Goal: Task Accomplishment & Management: Contribute content

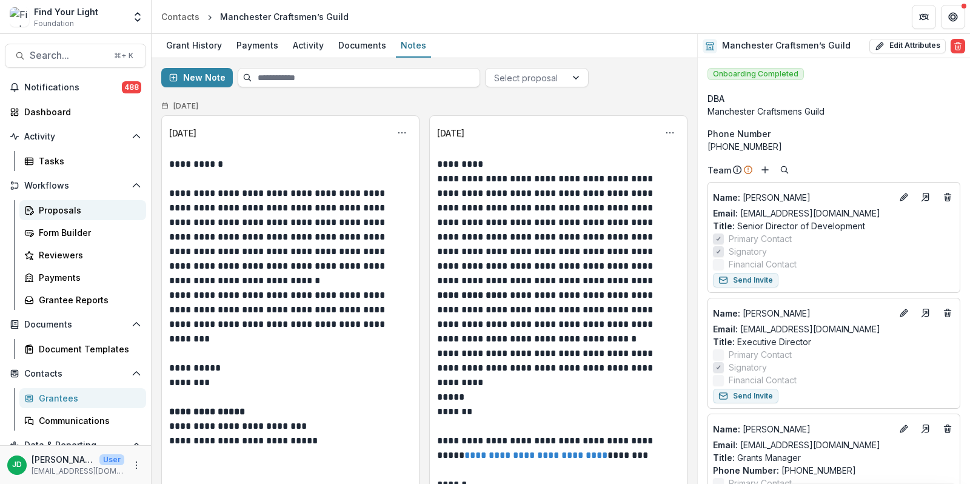
click at [61, 207] on div "Proposals" at bounding box center [88, 210] width 98 height 13
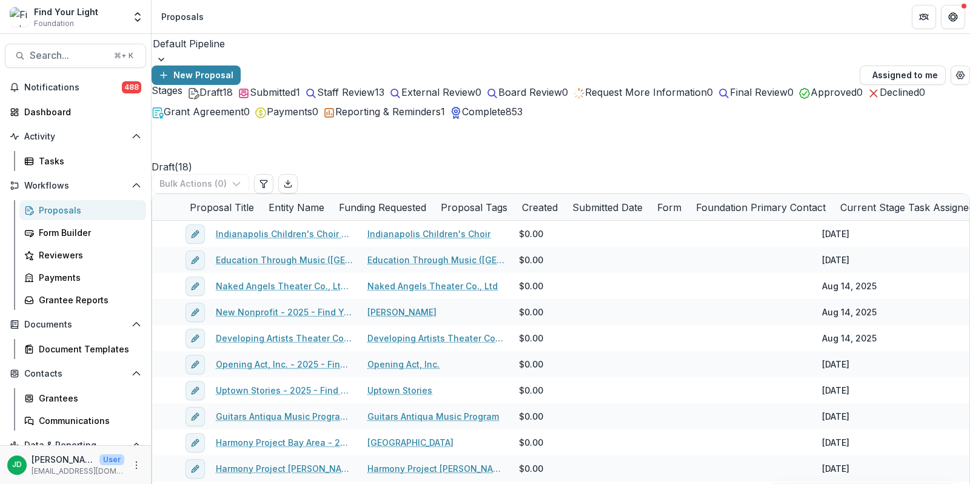
click at [285, 98] on span "Submitted" at bounding box center [273, 92] width 46 height 12
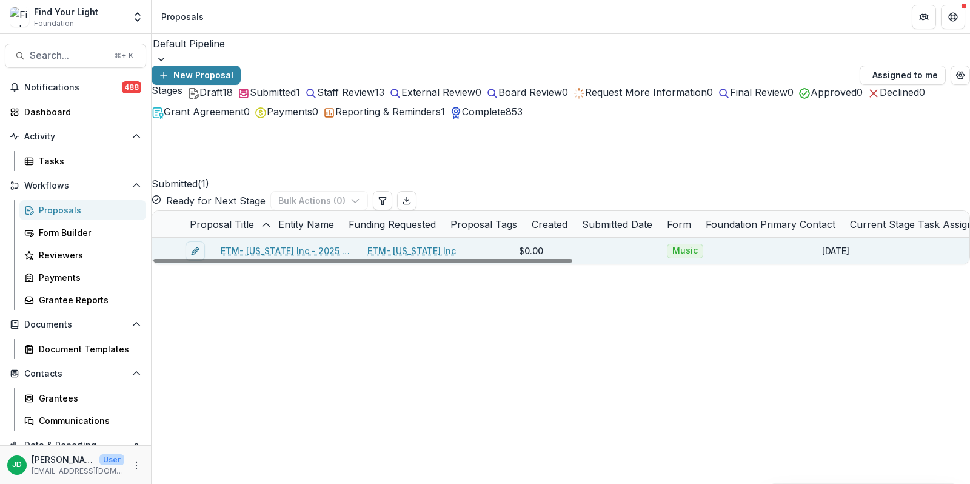
click at [152, 238] on span at bounding box center [152, 238] width 0 height 0
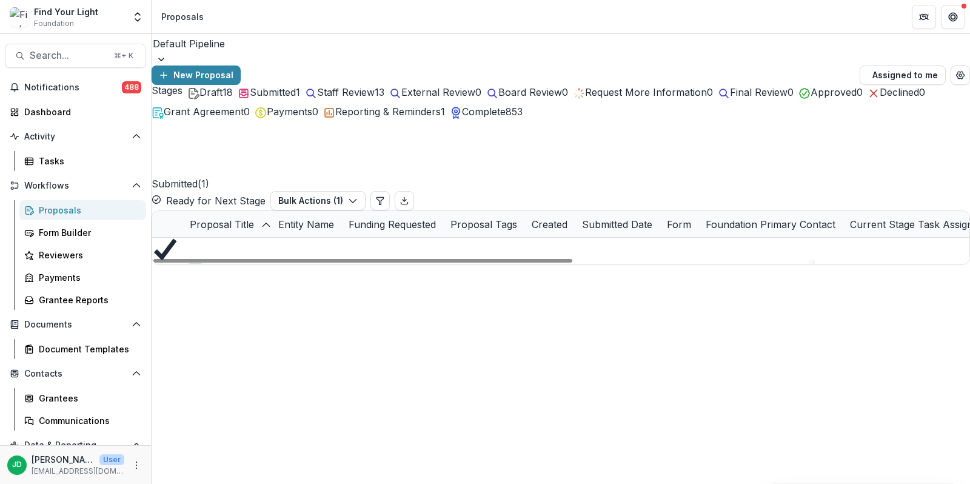
click at [266, 193] on button "Ready for Next Stage" at bounding box center [209, 200] width 114 height 15
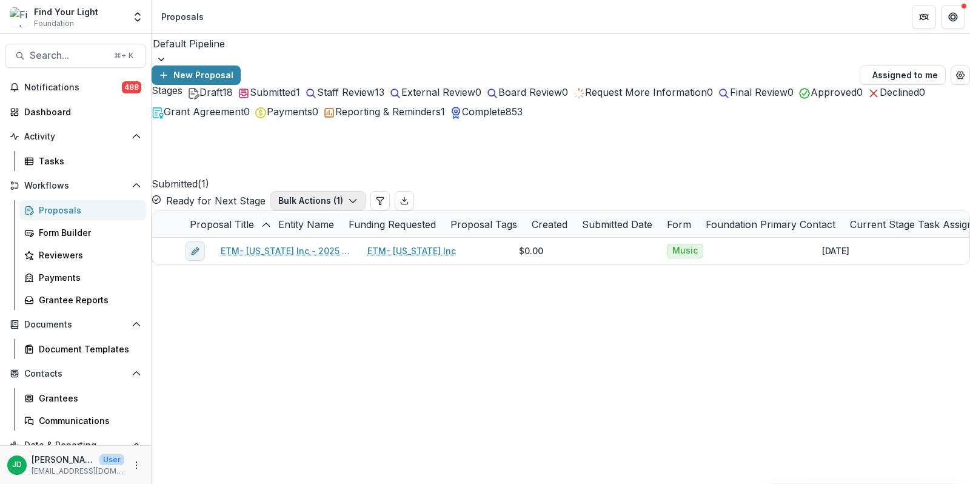
click at [366, 191] on button "Bulk Actions ( 1 )" at bounding box center [318, 200] width 95 height 19
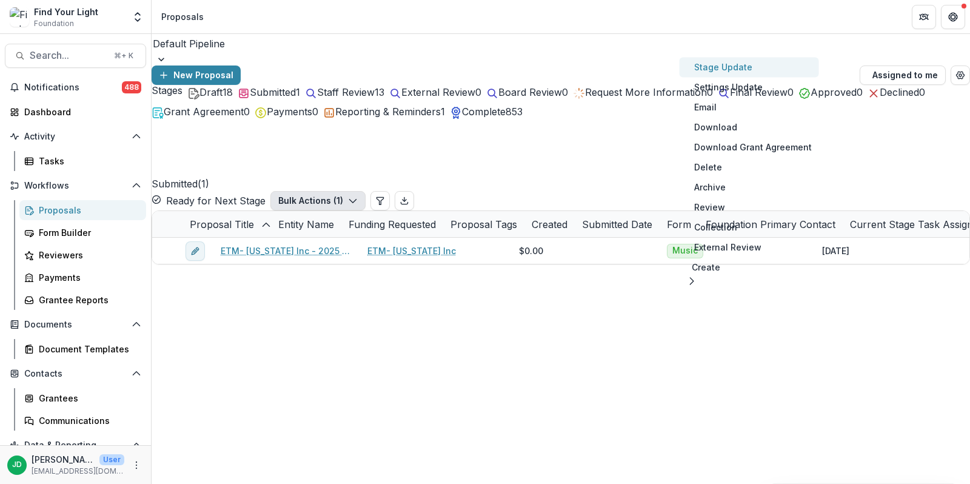
click at [750, 73] on button "Stage Update" at bounding box center [750, 67] width 140 height 20
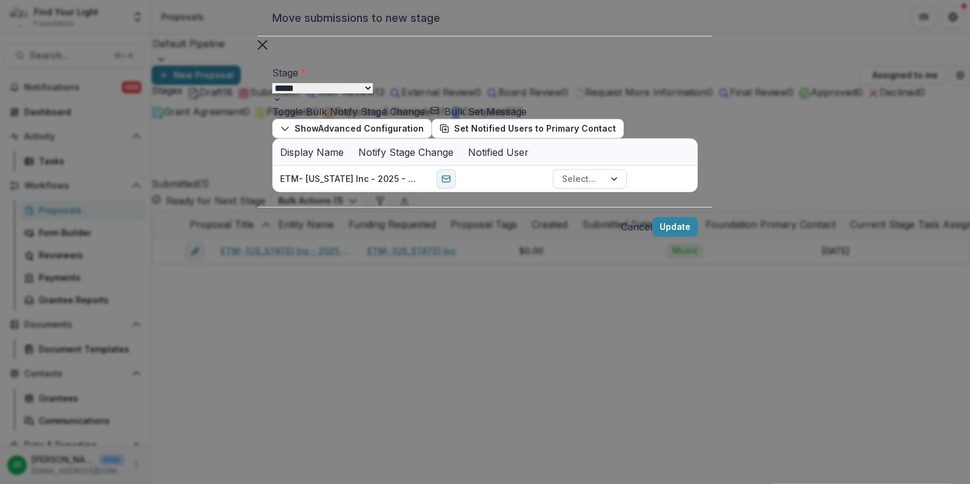
click at [224, 106] on div at bounding box center [175, 98] width 310 height 16
click at [313, 93] on select "**********" at bounding box center [322, 88] width 101 height 10
select select "**********"
click at [272, 93] on select "**********" at bounding box center [322, 88] width 101 height 10
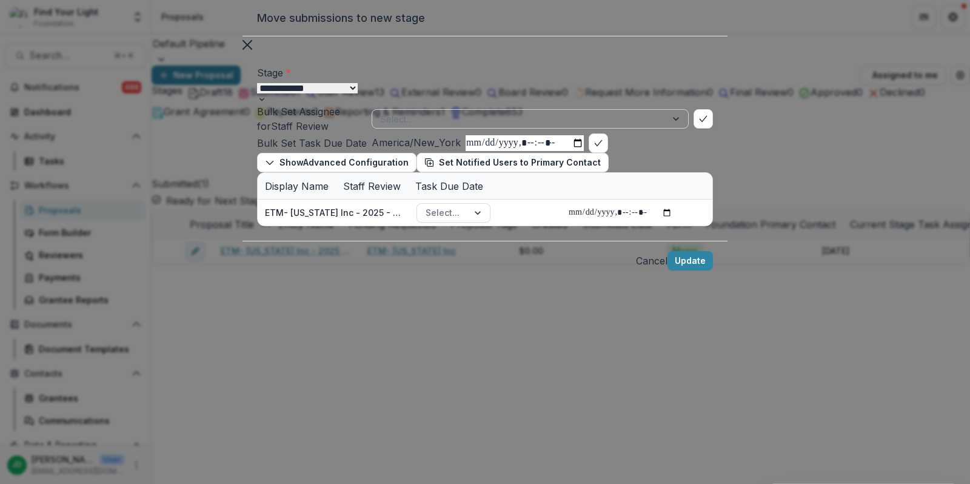
click at [545, 127] on div at bounding box center [519, 119] width 277 height 15
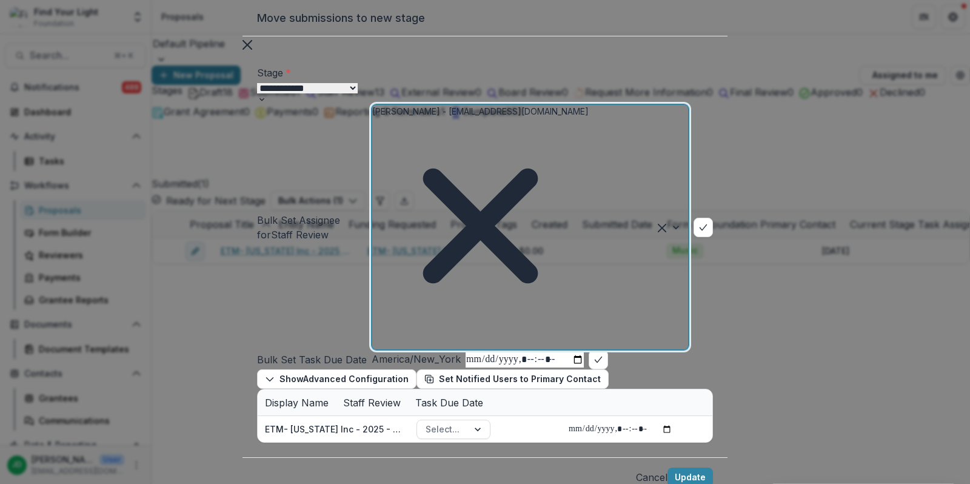
click at [376, 334] on div at bounding box center [375, 341] width 2 height 15
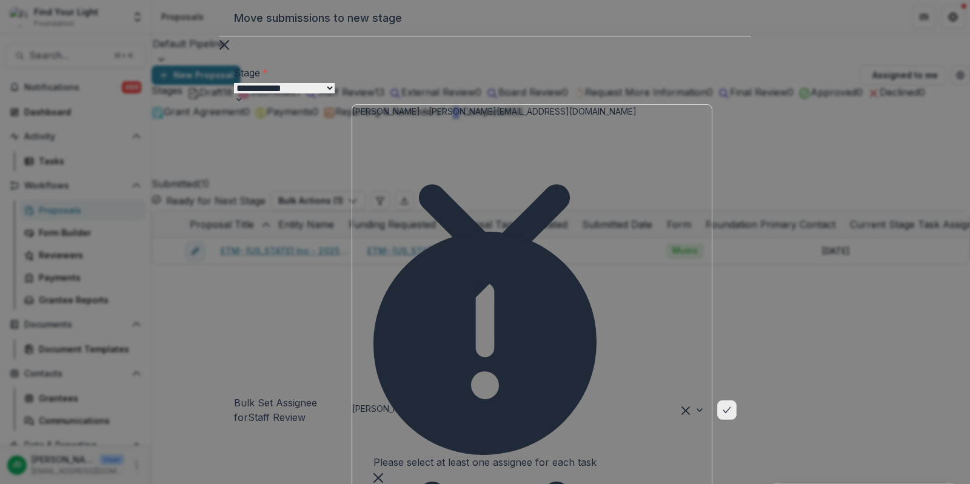
click at [732, 405] on icon "bulk-confirm-option" at bounding box center [727, 410] width 10 height 10
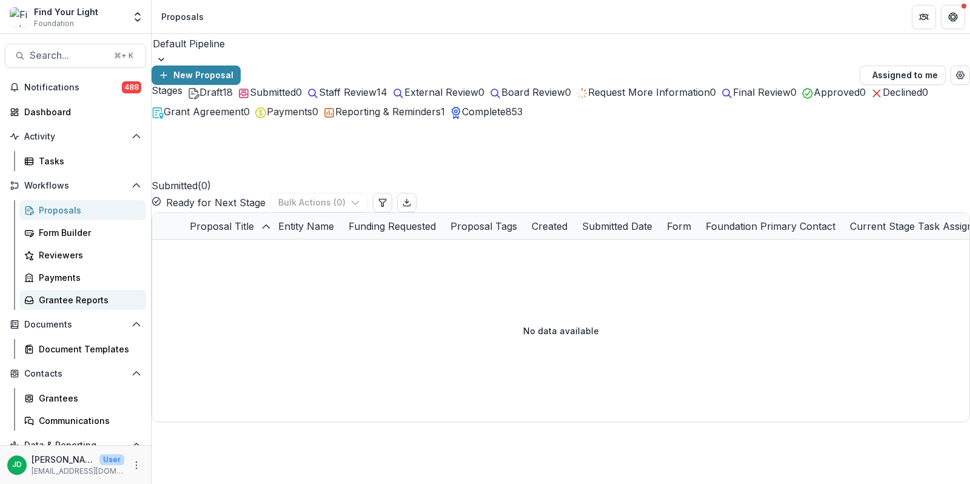
click at [79, 294] on div "Grantee Reports" at bounding box center [88, 300] width 98 height 13
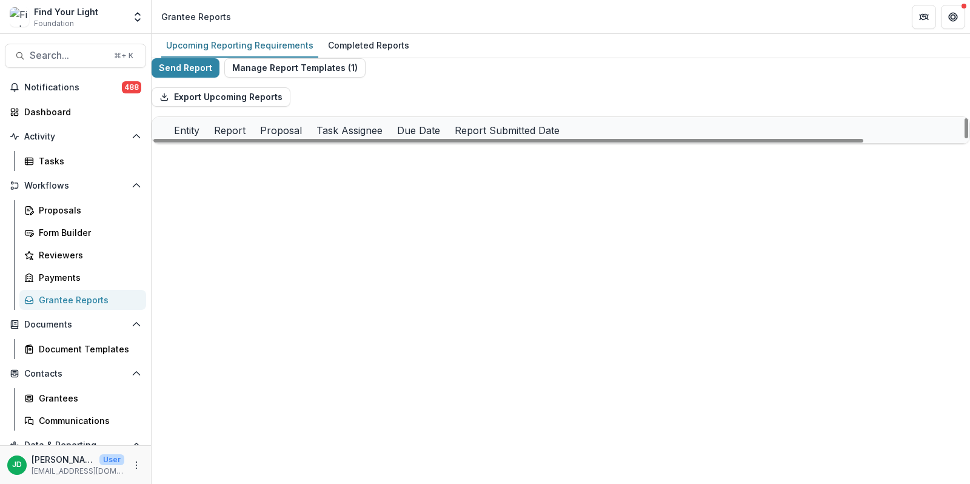
click at [207, 138] on div "Entity" at bounding box center [187, 130] width 40 height 15
click at [312, 193] on span "Sort Ascending" at bounding box center [313, 200] width 71 height 15
click at [559, 85] on div "Send Report Manage Report Templates ( 1 ) Export Upcoming Reports Entity Report…" at bounding box center [561, 101] width 819 height 86
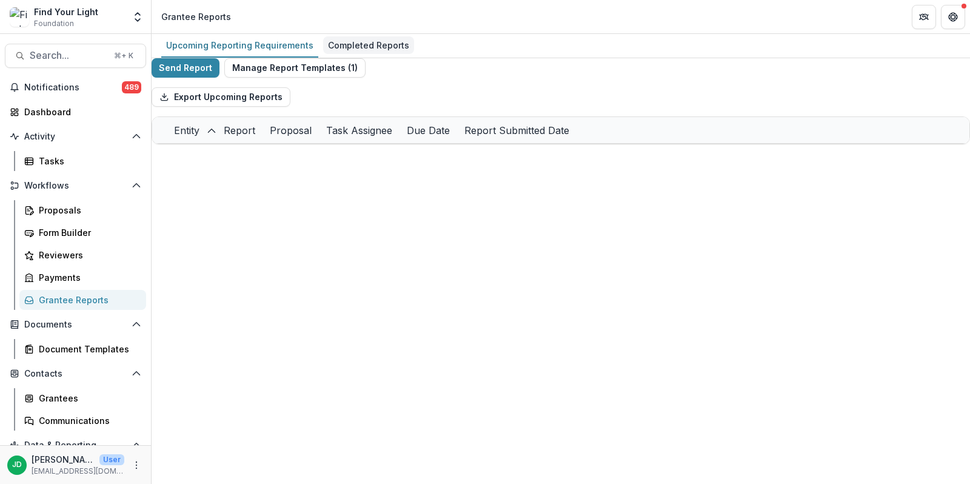
click at [358, 48] on div "Completed Reports" at bounding box center [368, 45] width 91 height 18
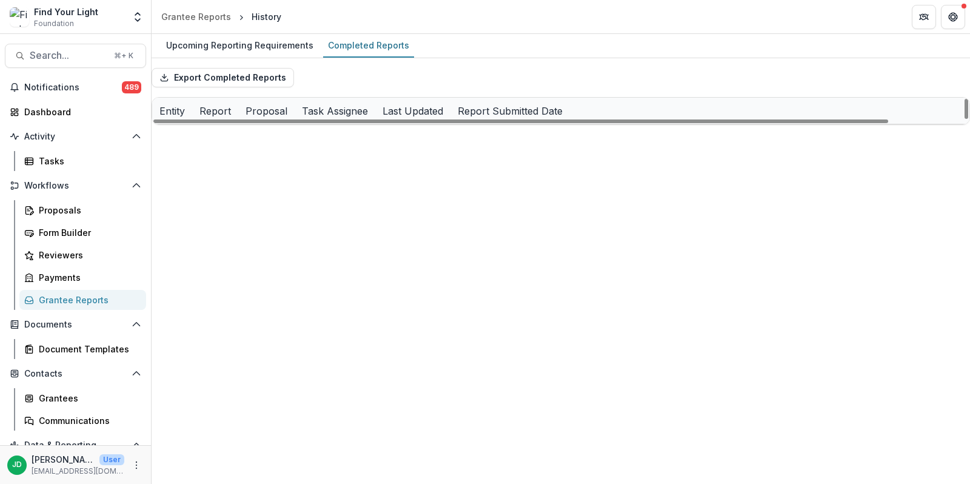
click at [192, 119] on div "Entity" at bounding box center [172, 111] width 40 height 26
click at [251, 165] on button "Sort Ascending" at bounding box center [222, 169] width 71 height 29
click at [457, 85] on div "Export Completed Reports" at bounding box center [561, 77] width 819 height 39
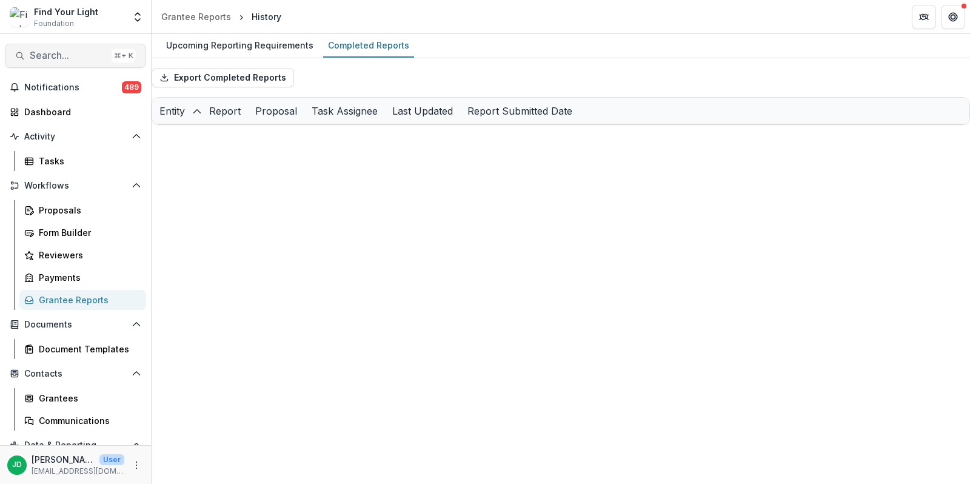
click at [66, 59] on span "Search..." at bounding box center [68, 56] width 77 height 12
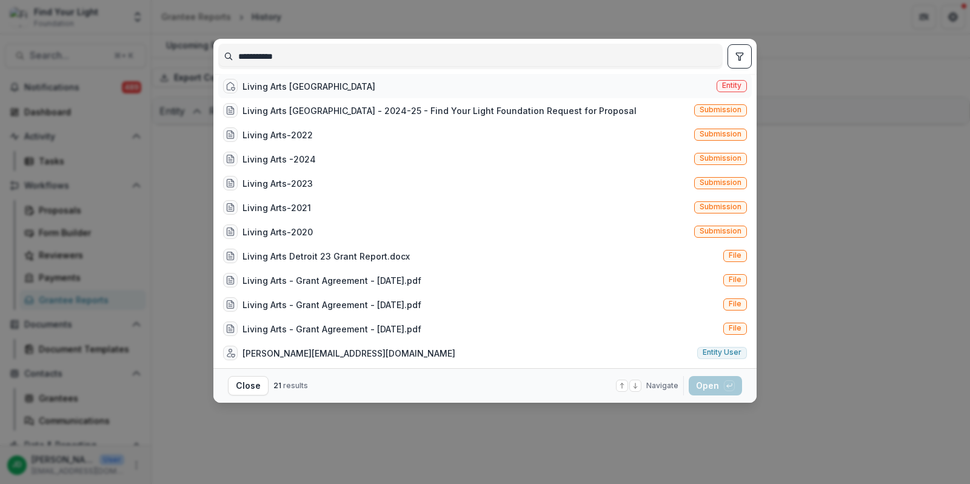
type input "**********"
click at [263, 92] on div "Living Arts [GEOGRAPHIC_DATA]" at bounding box center [309, 86] width 133 height 13
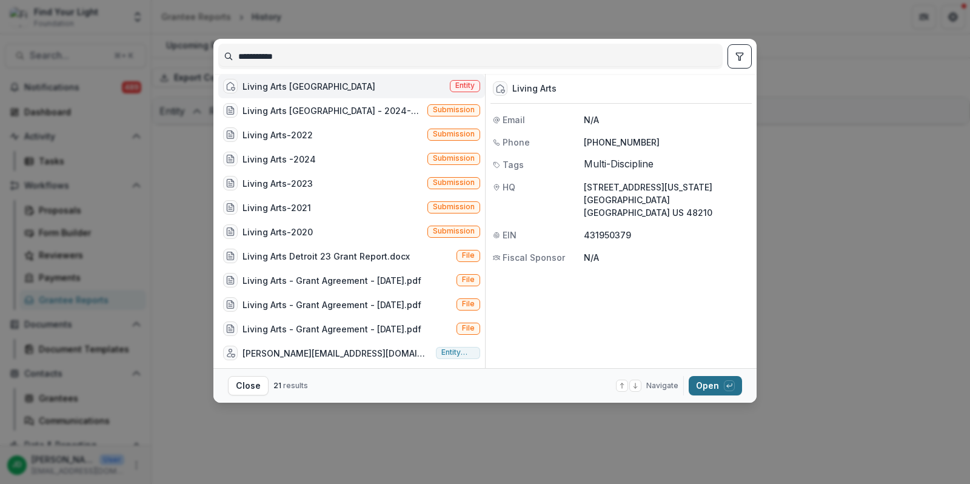
click at [698, 385] on button "Open with enter key" at bounding box center [715, 385] width 53 height 19
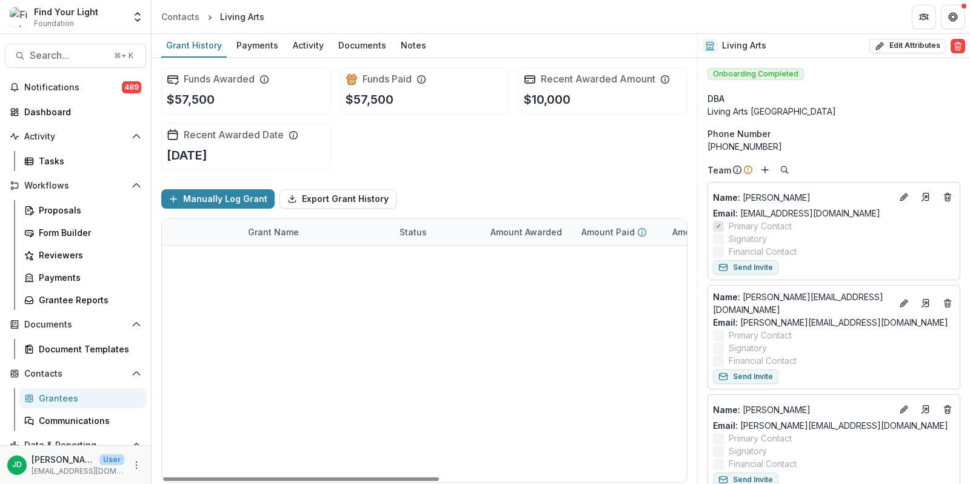
click at [324, 257] on link "Living Arts [GEOGRAPHIC_DATA] - 2024-25 - Find Your Light Foundation Request fo…" at bounding box center [316, 258] width 137 height 13
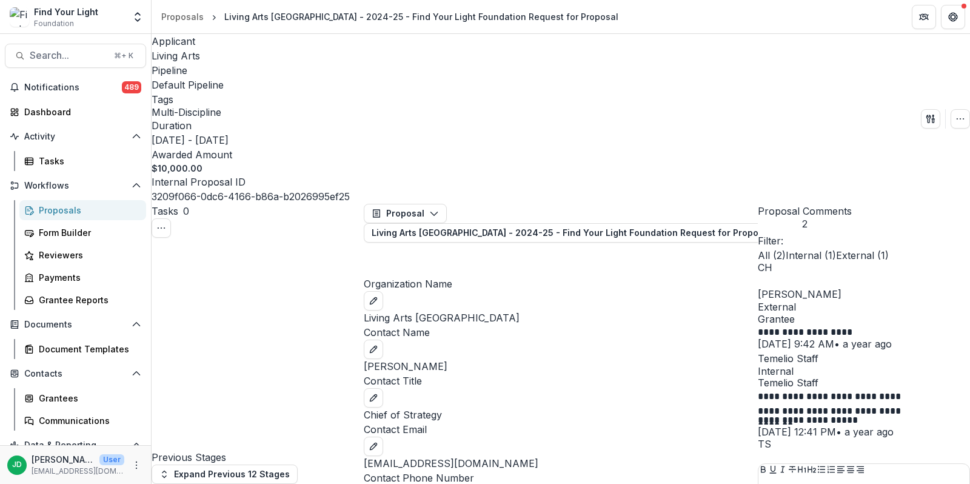
scroll to position [993, 0]
click at [51, 207] on div "Proposals" at bounding box center [88, 210] width 98 height 13
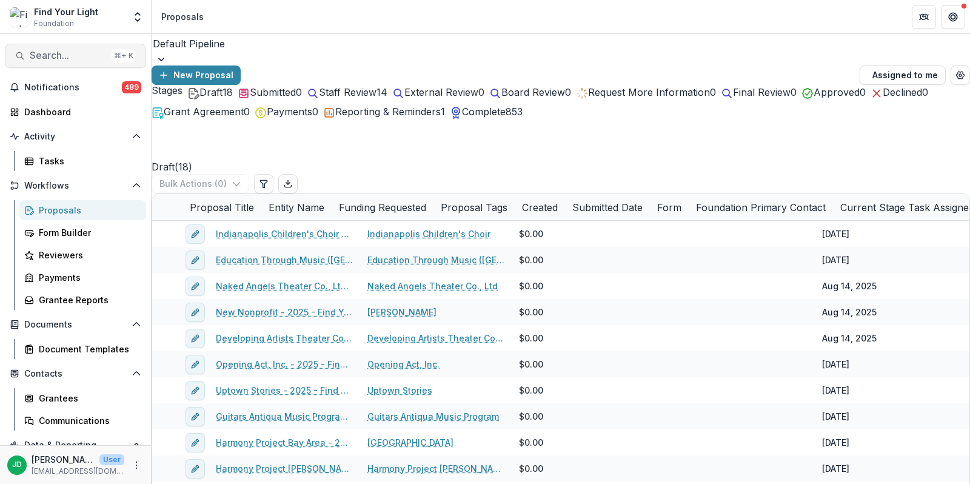
click at [39, 61] on button "Search... ⌘ + K" at bounding box center [75, 56] width 141 height 24
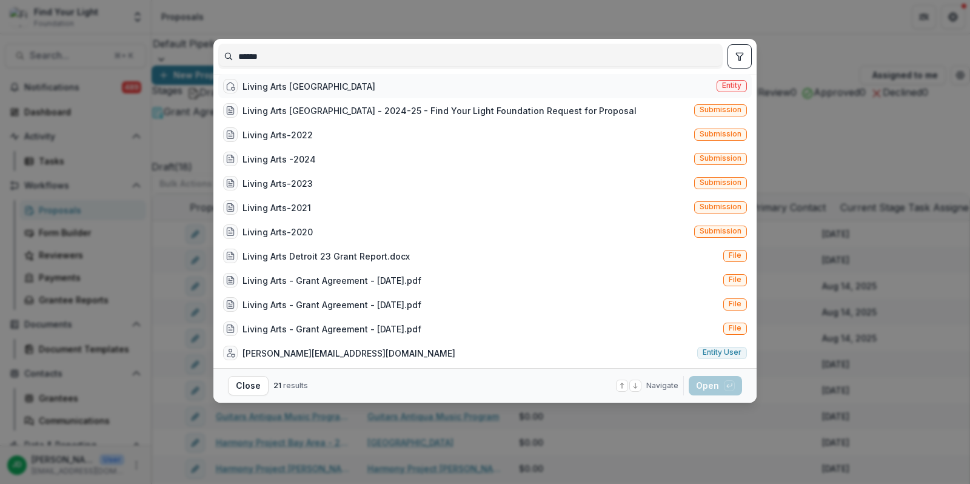
type input "******"
click at [295, 93] on div "Living Arts [GEOGRAPHIC_DATA]" at bounding box center [309, 86] width 133 height 13
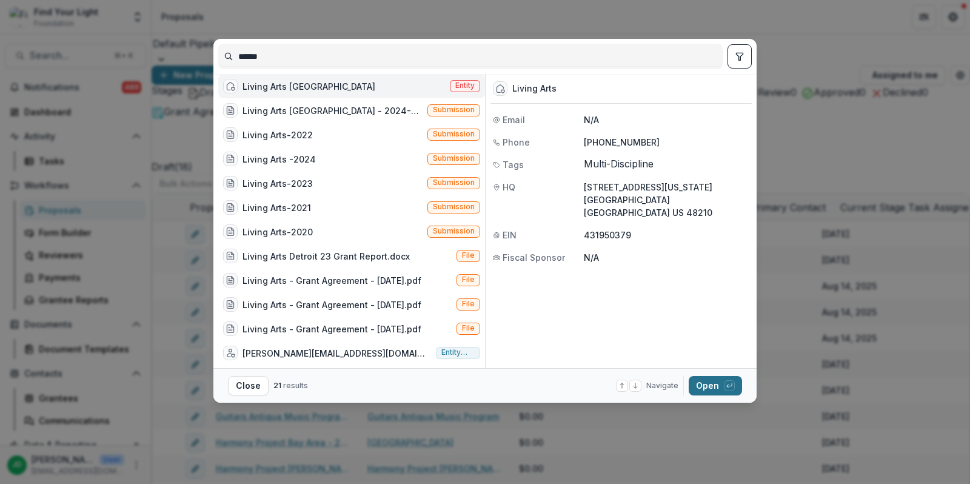
click at [707, 388] on button "Open with enter key" at bounding box center [715, 385] width 53 height 19
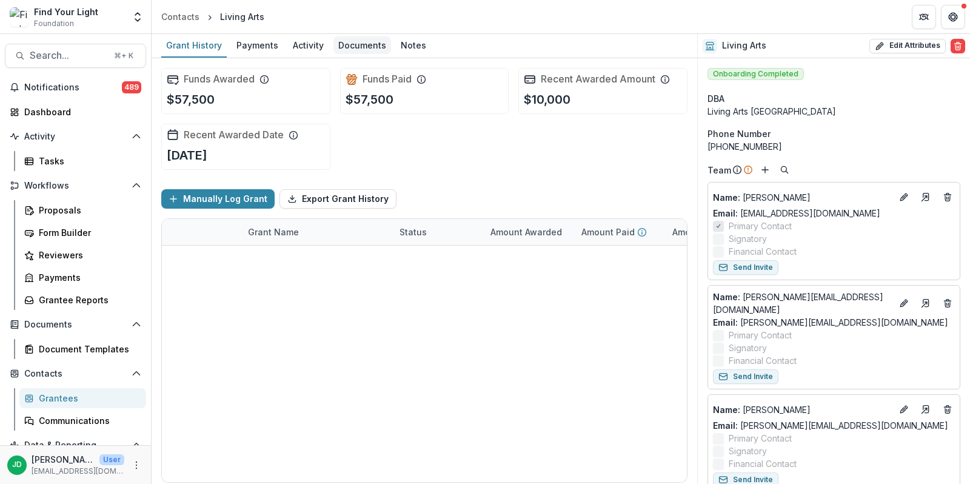
click at [357, 53] on div "Documents" at bounding box center [363, 45] width 58 height 18
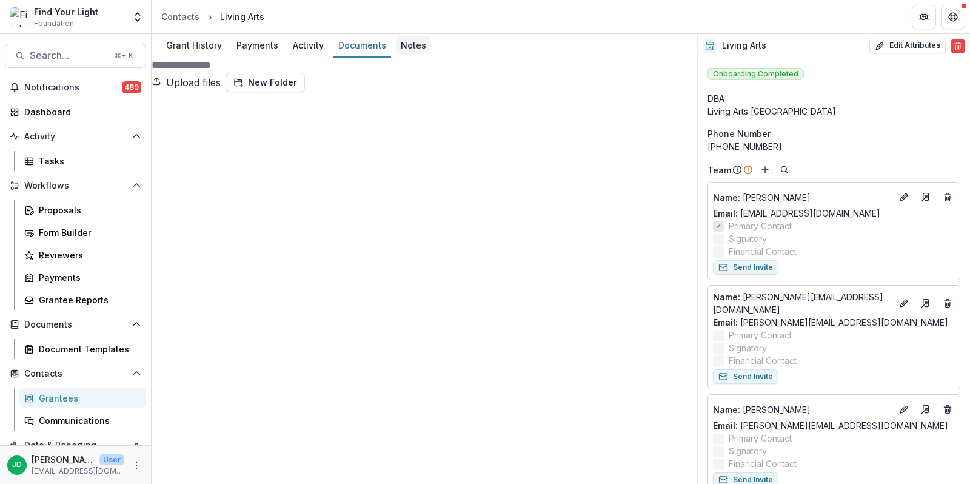
click at [411, 49] on div "Notes" at bounding box center [413, 45] width 35 height 18
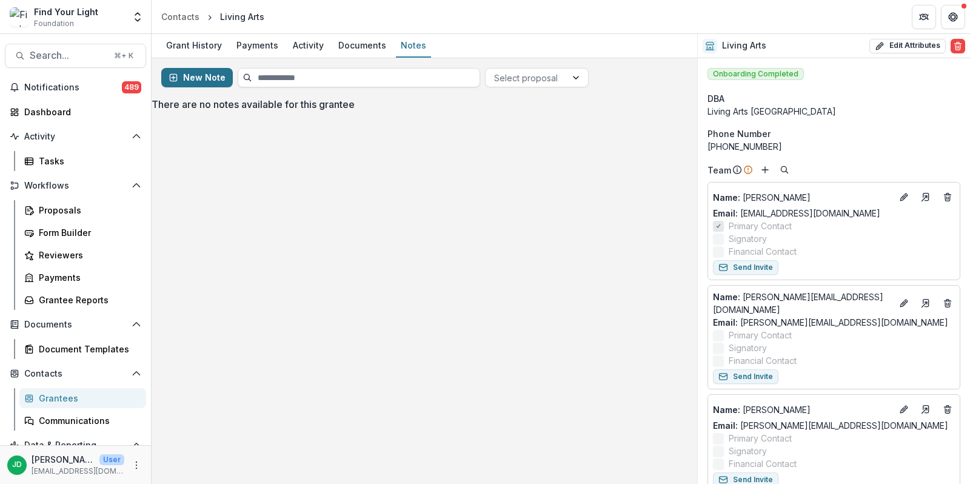
click at [204, 72] on button "New Note" at bounding box center [197, 77] width 72 height 19
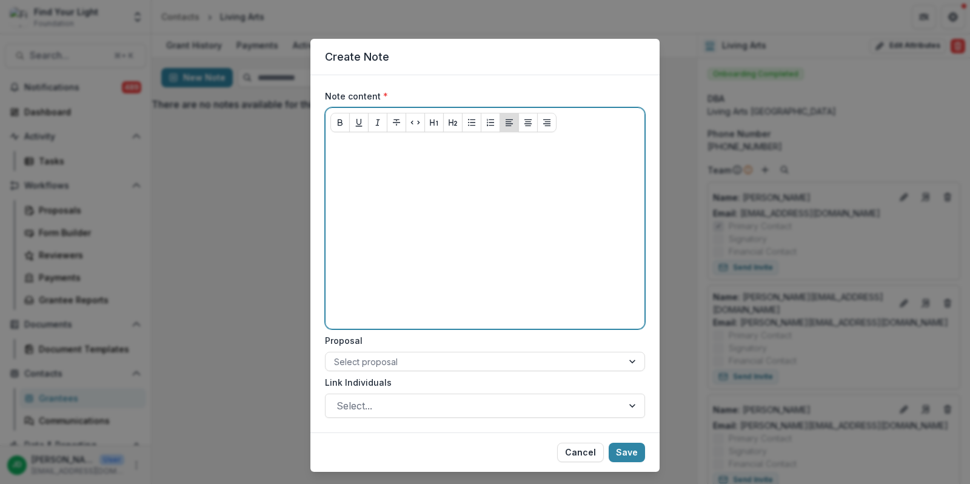
click at [371, 146] on p at bounding box center [485, 148] width 309 height 13
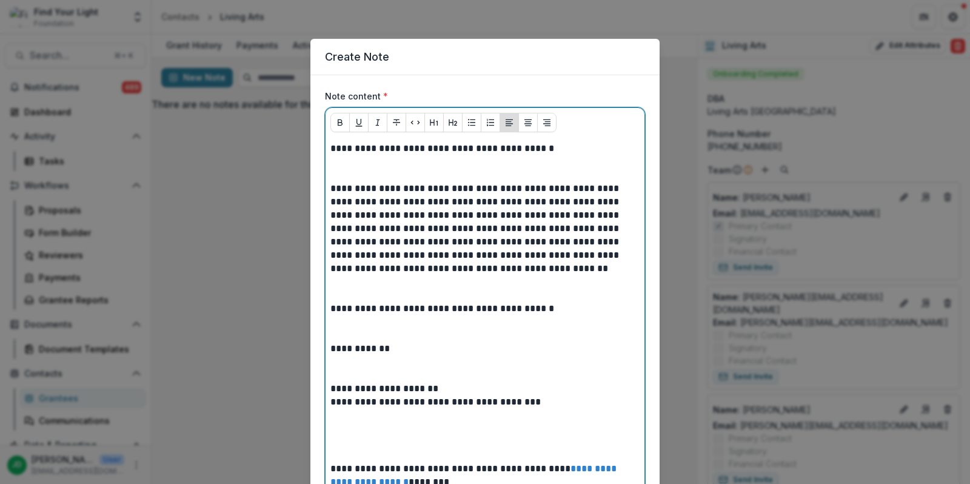
click at [354, 289] on p at bounding box center [485, 288] width 309 height 27
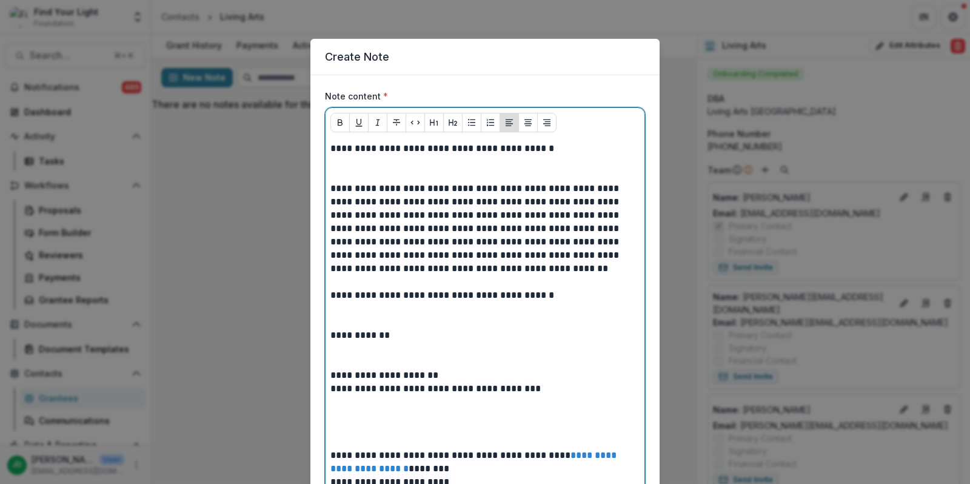
click at [338, 169] on p at bounding box center [485, 168] width 309 height 27
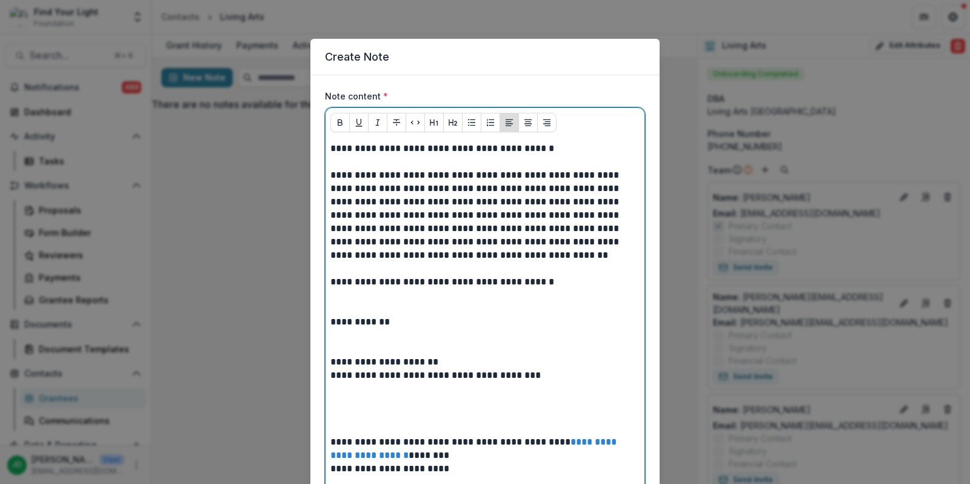
click at [341, 301] on p at bounding box center [485, 302] width 309 height 27
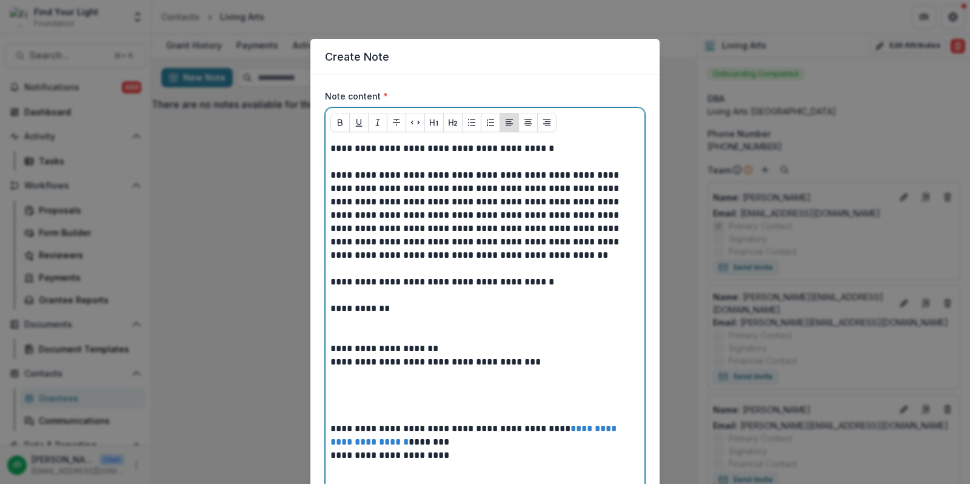
click at [341, 328] on p at bounding box center [485, 328] width 309 height 27
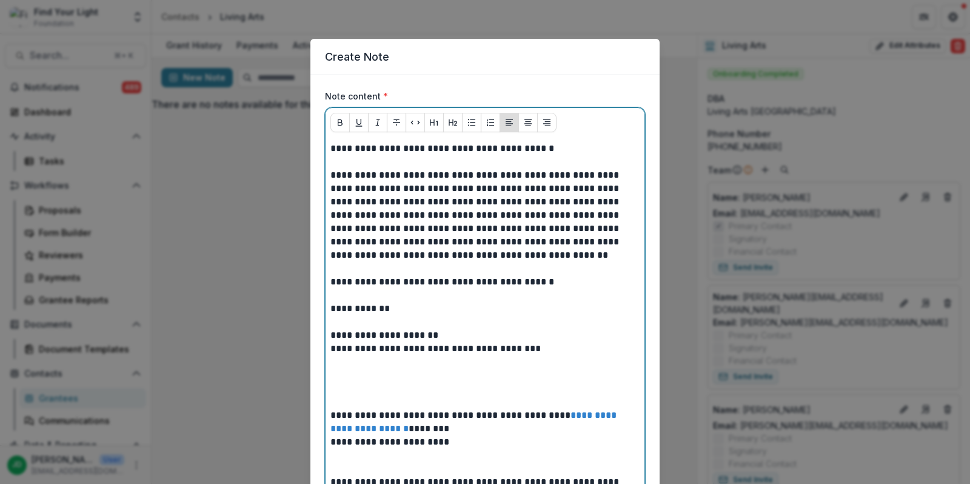
click at [349, 393] on p at bounding box center [485, 395] width 309 height 27
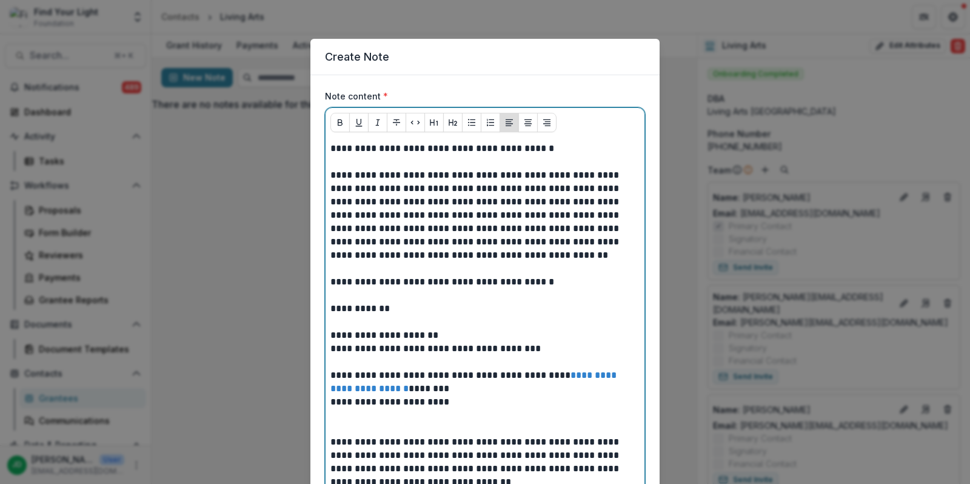
click at [343, 423] on p at bounding box center [485, 422] width 309 height 27
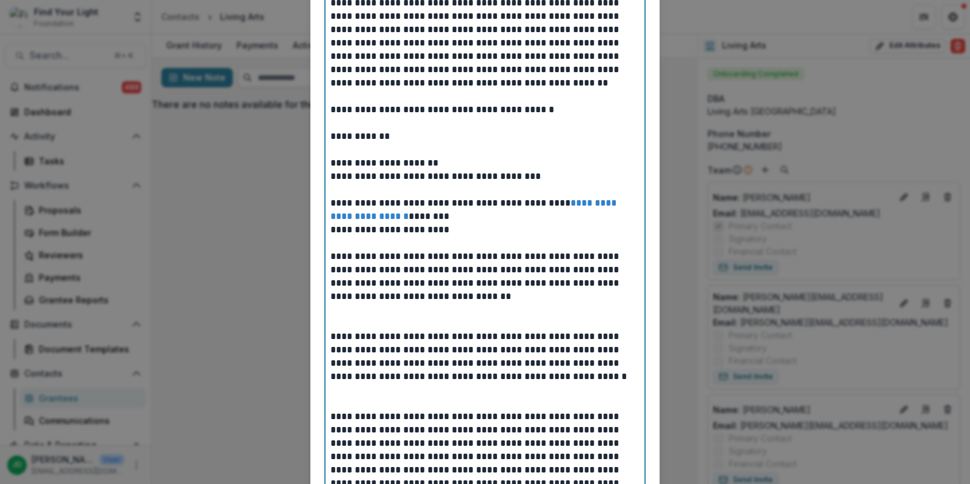
scroll to position [183, 0]
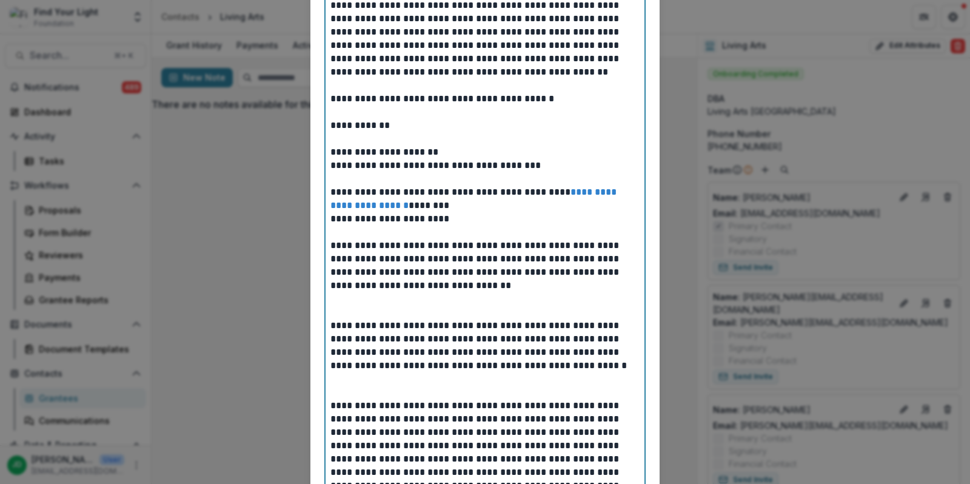
click at [361, 302] on p at bounding box center [485, 305] width 309 height 27
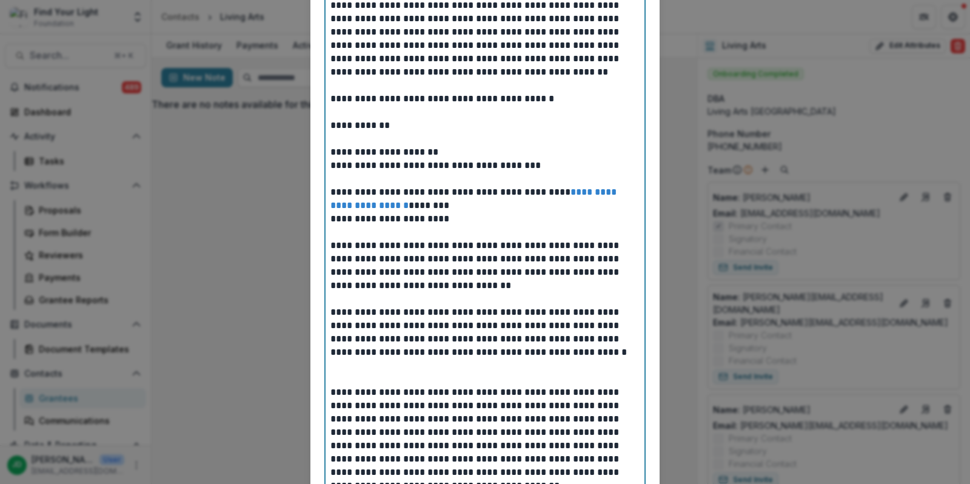
click at [365, 373] on p at bounding box center [485, 372] width 309 height 27
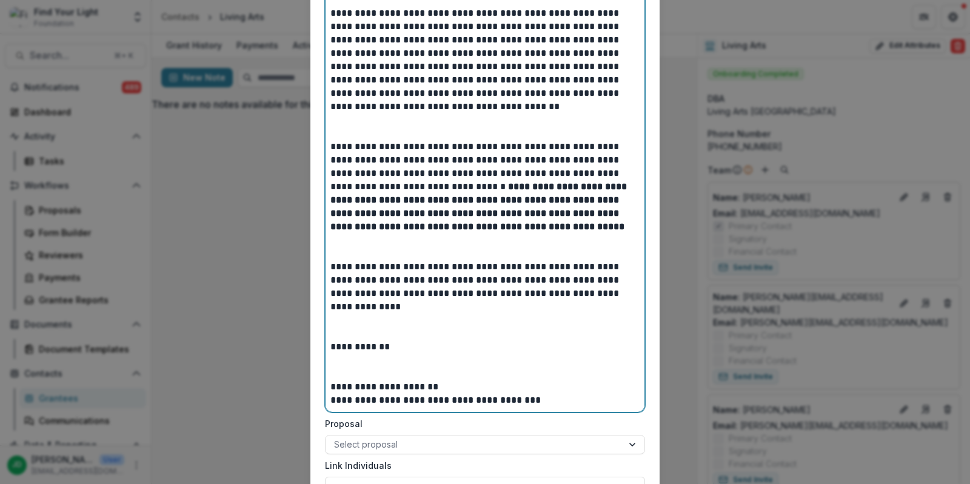
scroll to position [551, 0]
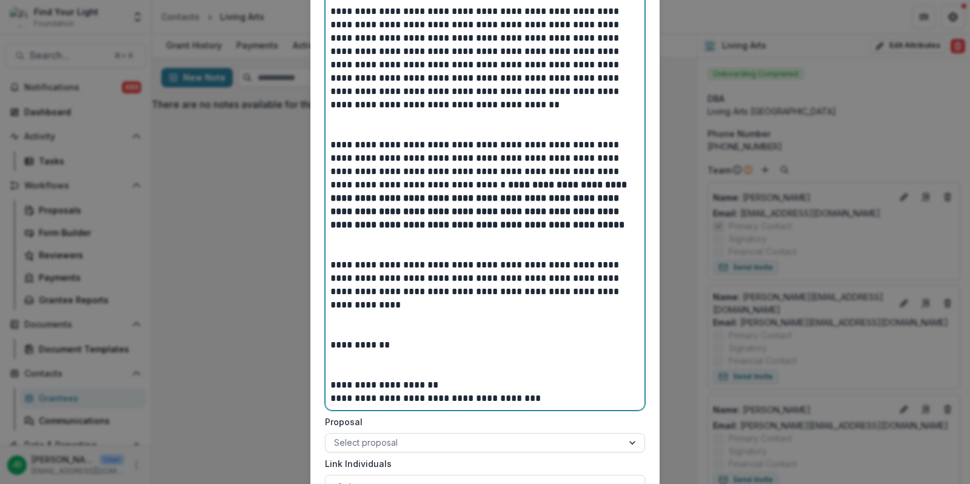
click at [403, 124] on p at bounding box center [485, 125] width 309 height 27
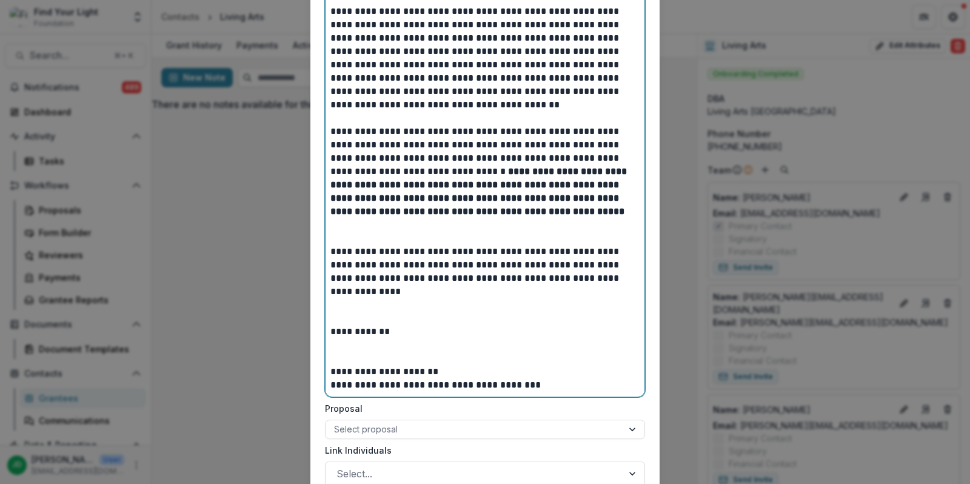
click at [375, 240] on p at bounding box center [485, 231] width 309 height 27
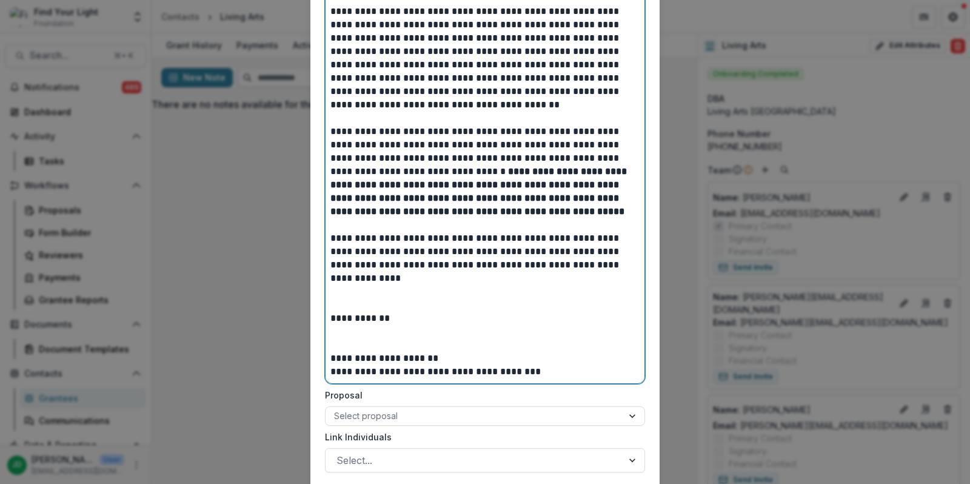
click at [362, 299] on p at bounding box center [485, 298] width 309 height 27
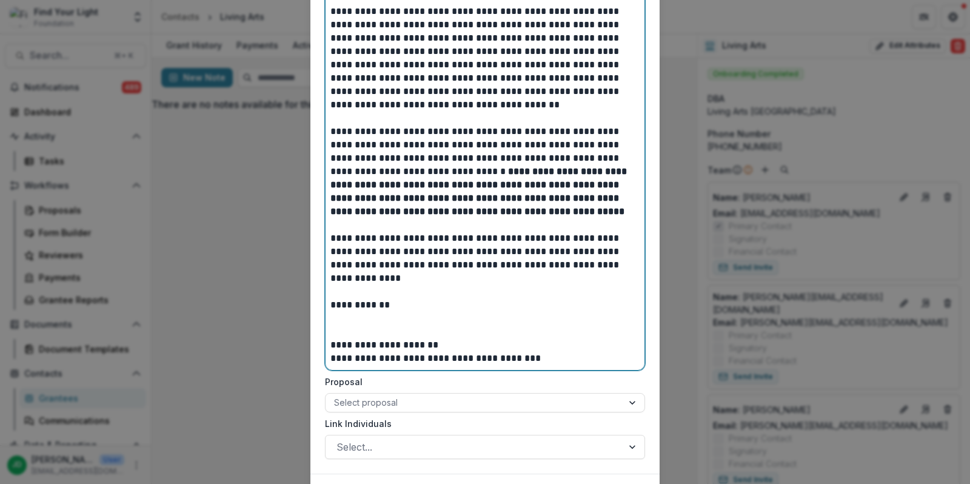
click at [345, 323] on p at bounding box center [485, 325] width 309 height 27
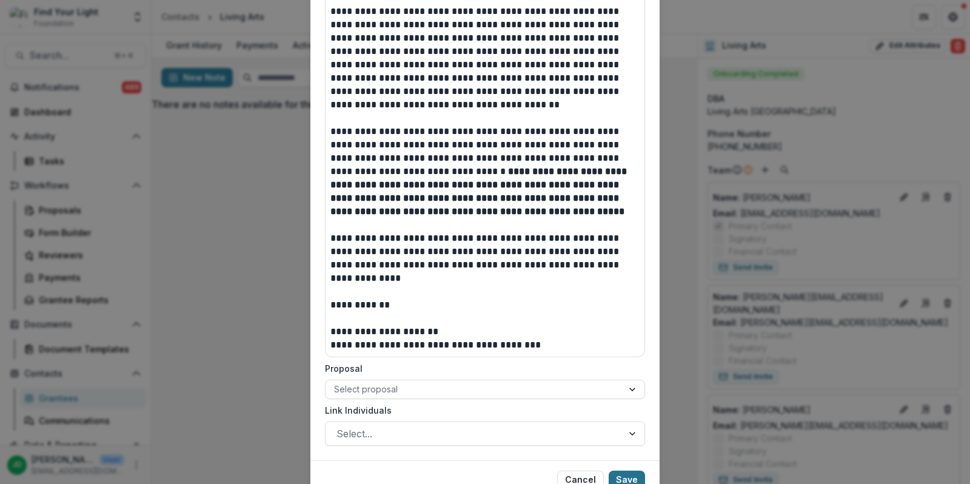
click at [621, 471] on button "Save" at bounding box center [627, 480] width 36 height 19
